Goal: Information Seeking & Learning: Find specific fact

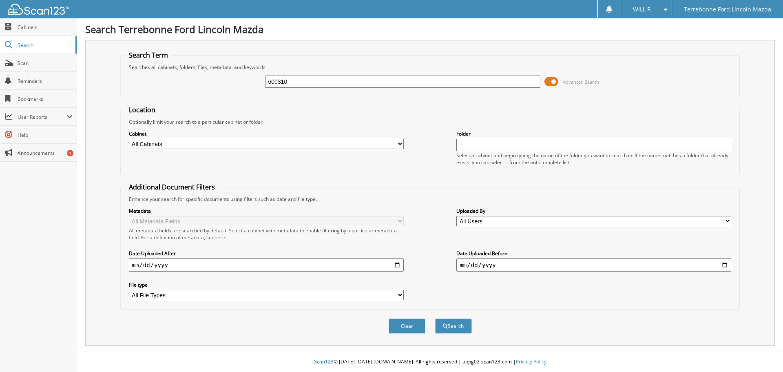
type input "600310"
click at [435, 318] on button "Search" at bounding box center [453, 325] width 37 height 15
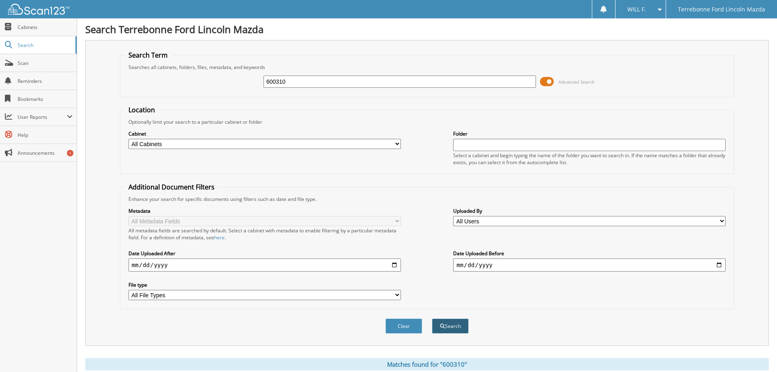
click at [450, 327] on button "Search" at bounding box center [450, 325] width 37 height 15
